Goal: Transaction & Acquisition: Obtain resource

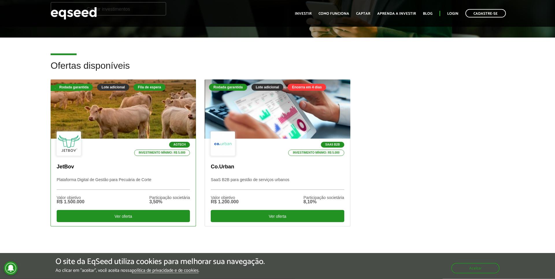
scroll to position [115, 0]
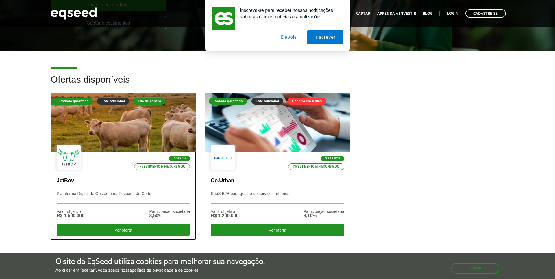
click at [127, 137] on div at bounding box center [123, 123] width 175 height 71
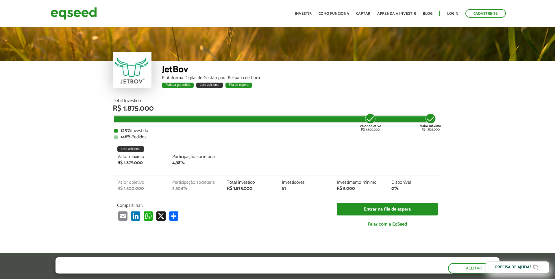
click at [91, 126] on article "JetBov Plataforma Digital de Gestão para Pecuária de Corte Rodada garantida Lot…" at bounding box center [277, 231] width 555 height 411
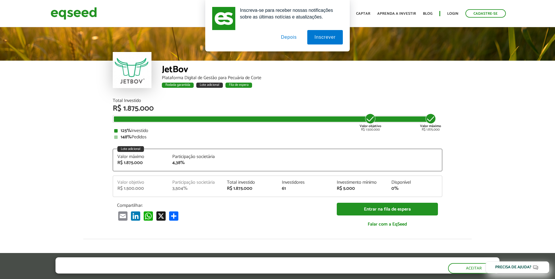
click at [286, 42] on button "Depois" at bounding box center [289, 37] width 30 height 14
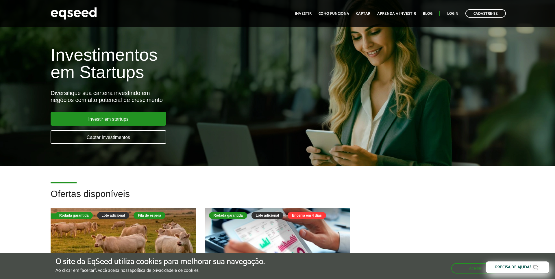
scroll to position [115, 0]
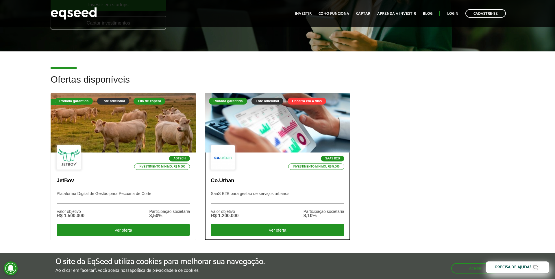
click at [261, 142] on div at bounding box center [277, 122] width 145 height 59
